Goal: Find specific page/section: Find specific page/section

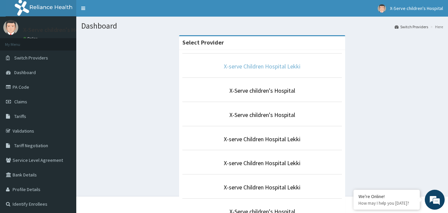
click at [290, 67] on link "X-serve Children Hospital Lekki" at bounding box center [262, 66] width 77 height 8
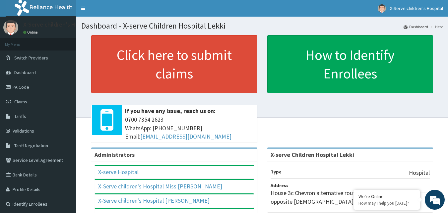
click at [28, 130] on link "Validations" at bounding box center [38, 130] width 76 height 15
